Goal: Find specific page/section: Find specific page/section

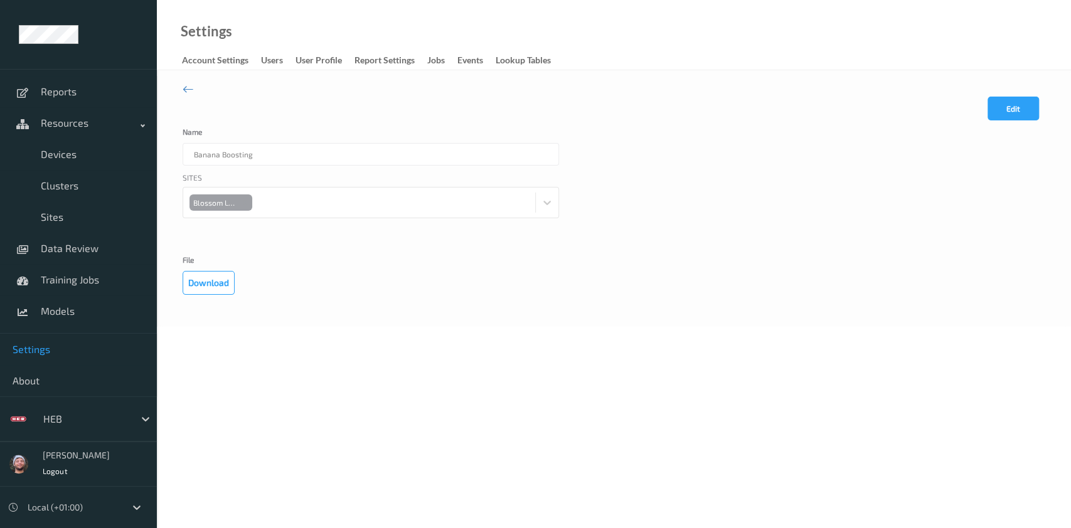
click at [28, 353] on span "Settings" at bounding box center [79, 349] width 132 height 13
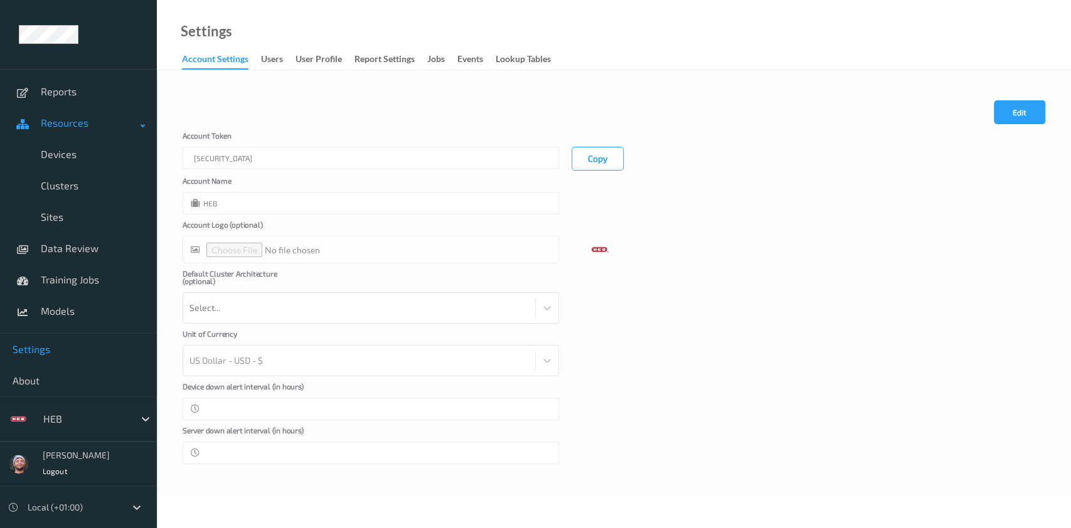
click at [85, 120] on span "Resources" at bounding box center [91, 123] width 100 height 13
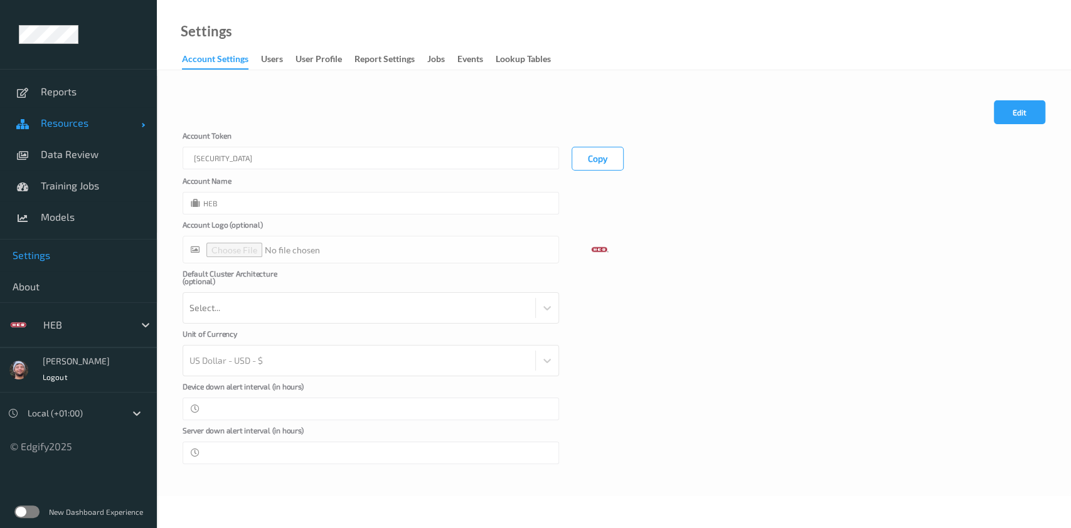
click at [81, 128] on span "Resources" at bounding box center [91, 123] width 100 height 13
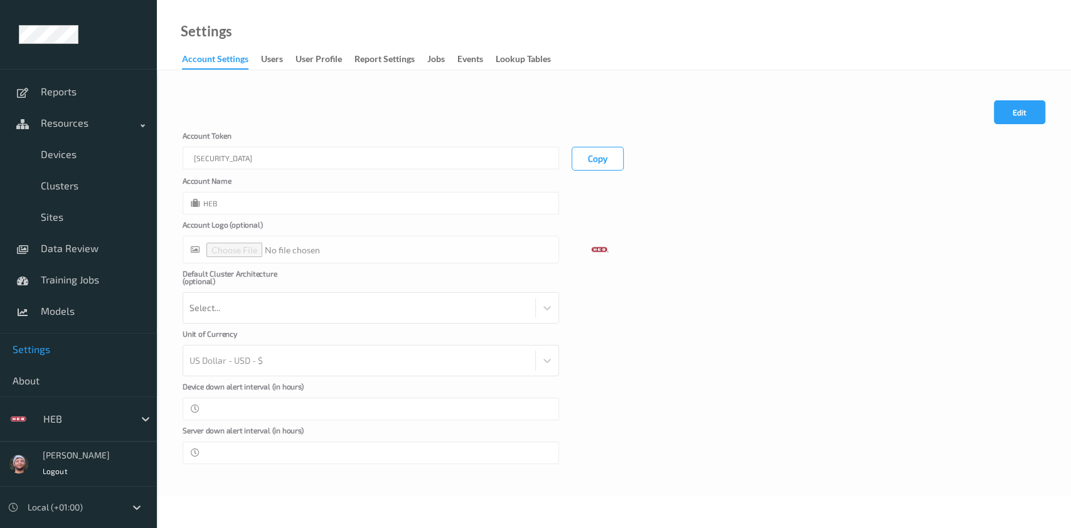
click at [412, 221] on div "Account Logo (optional)" at bounding box center [371, 242] width 376 height 43
click at [457, 110] on div "Cancel Edit Save" at bounding box center [614, 115] width 863 height 31
